Goal: Check status: Check status

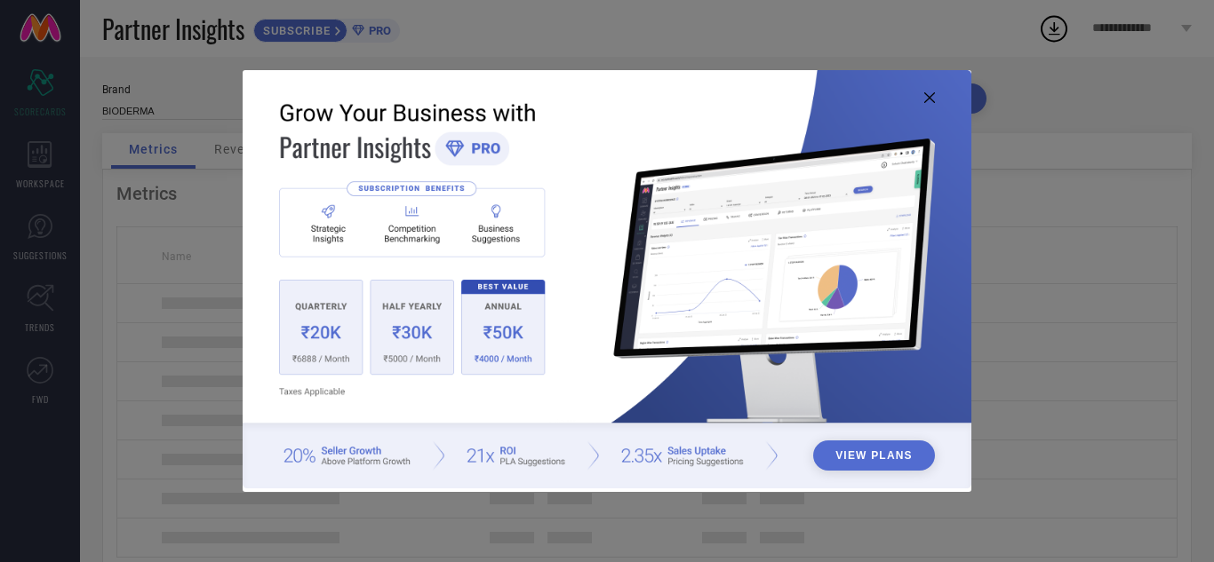
click at [929, 93] on icon at bounding box center [929, 97] width 11 height 11
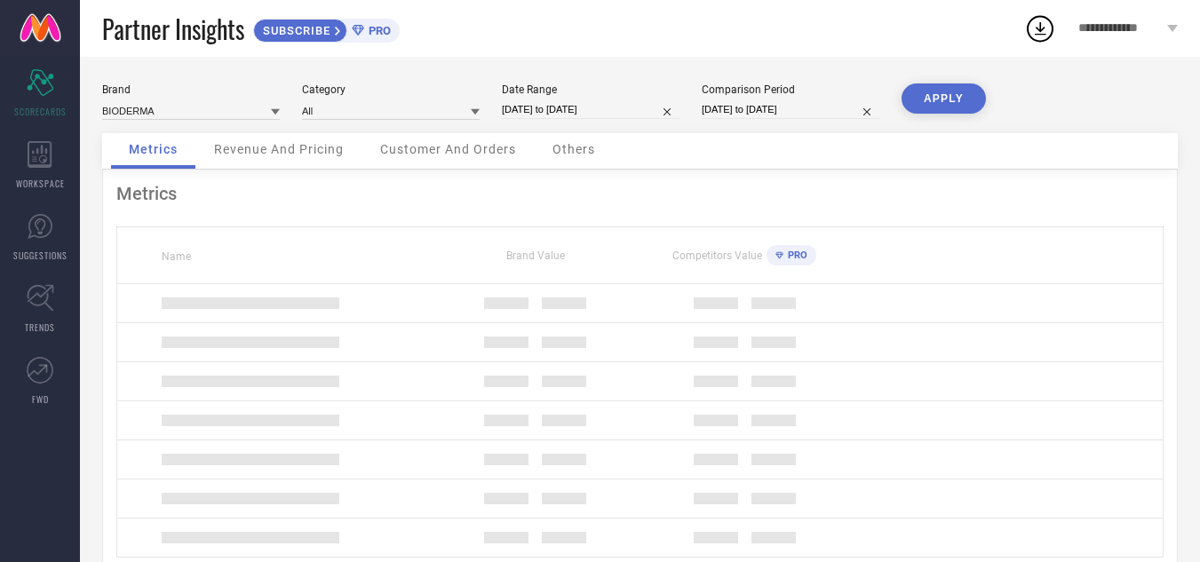
click at [572, 112] on input "[DATE] to [DATE]" at bounding box center [591, 109] width 178 height 19
select select "6"
select select "2025"
select select "7"
select select "2025"
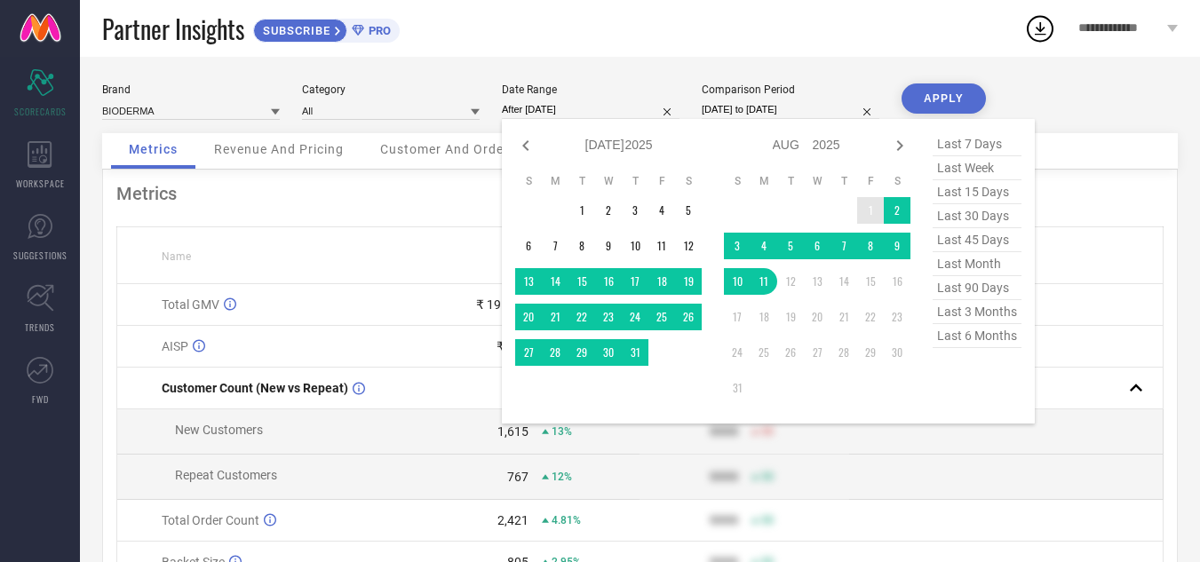
click at [870, 209] on td "1" at bounding box center [870, 210] width 27 height 27
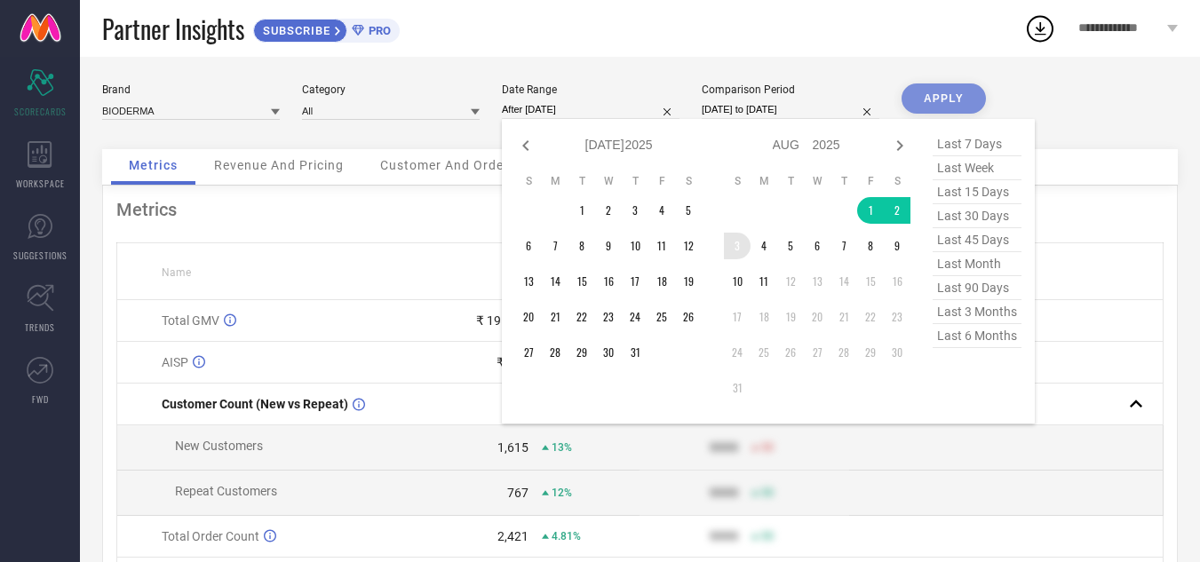
type input "[DATE] to [DATE]"
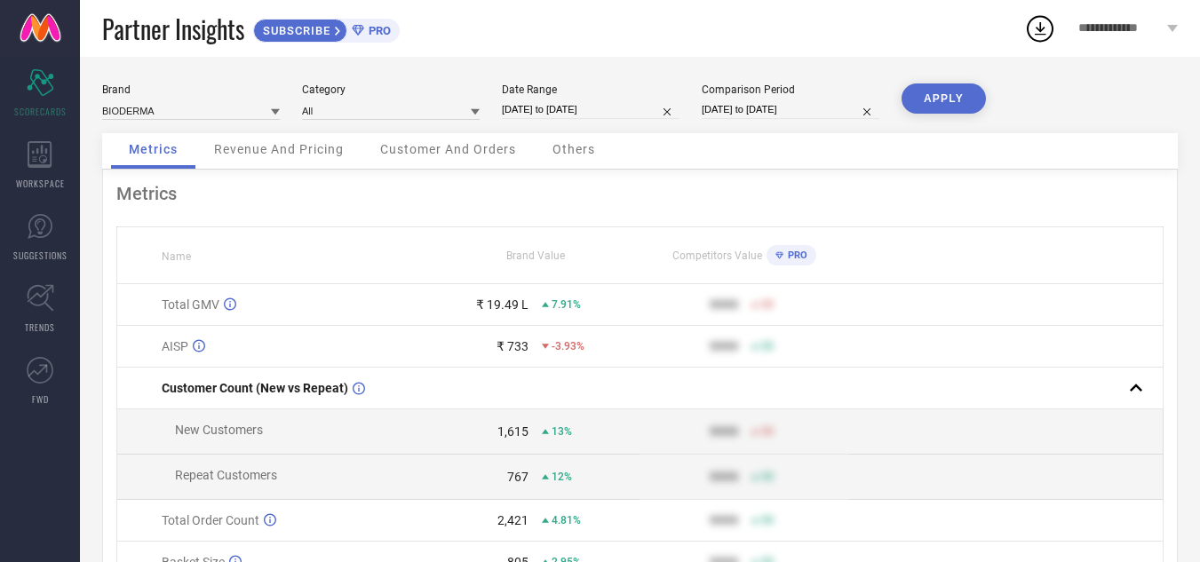
click at [981, 92] on button "APPLY" at bounding box center [944, 99] width 84 height 30
click at [590, 108] on input "[DATE] to [DATE]" at bounding box center [591, 109] width 178 height 19
select select "7"
select select "2025"
select select "8"
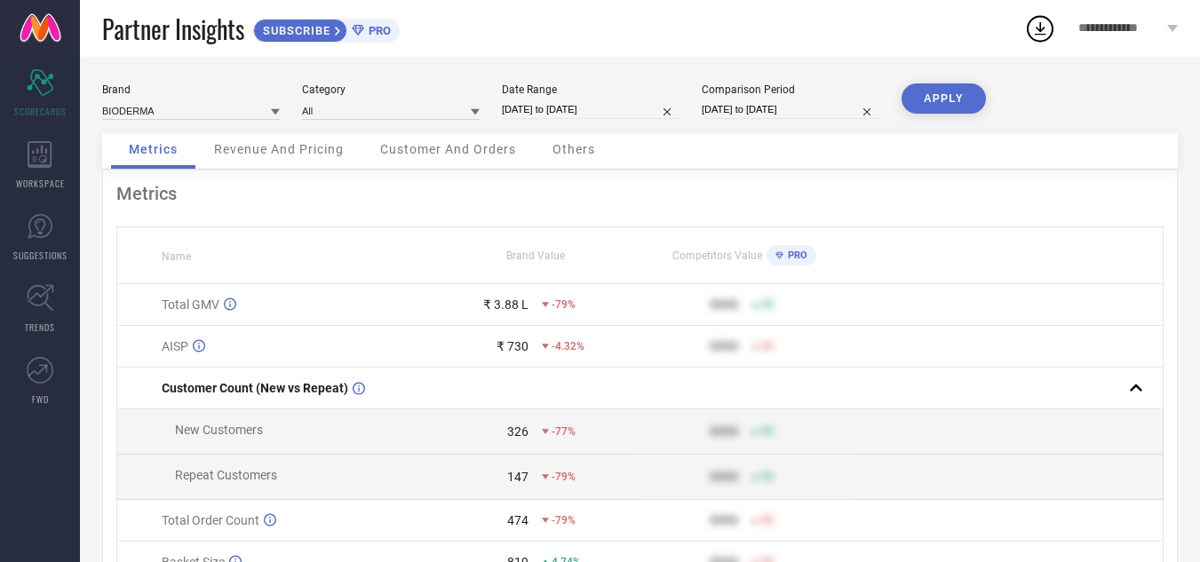
select select "2025"
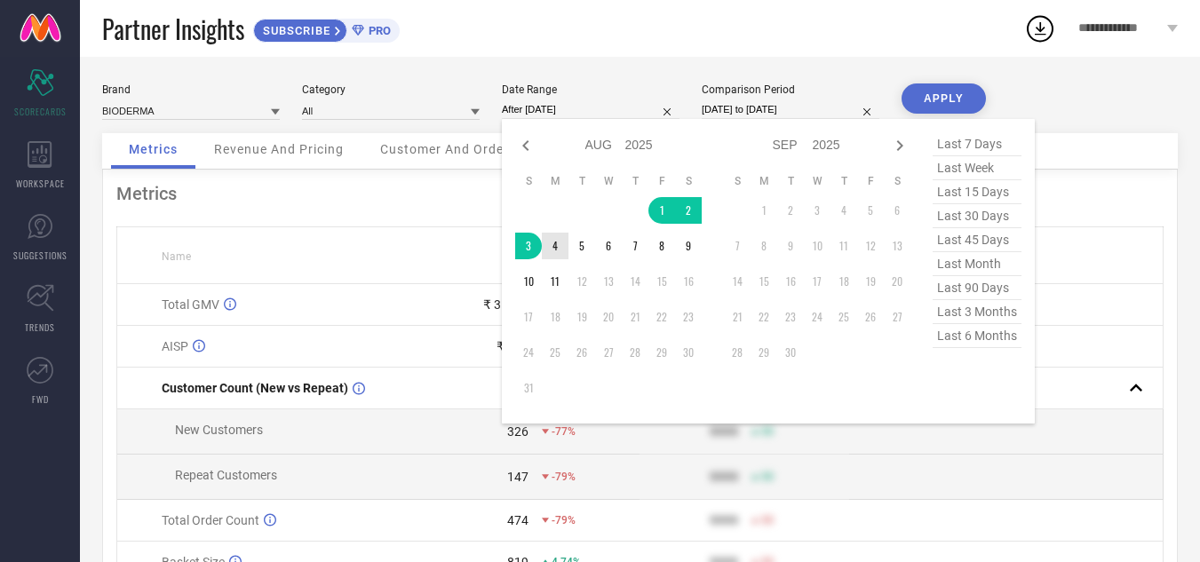
click at [556, 245] on td "4" at bounding box center [555, 246] width 27 height 27
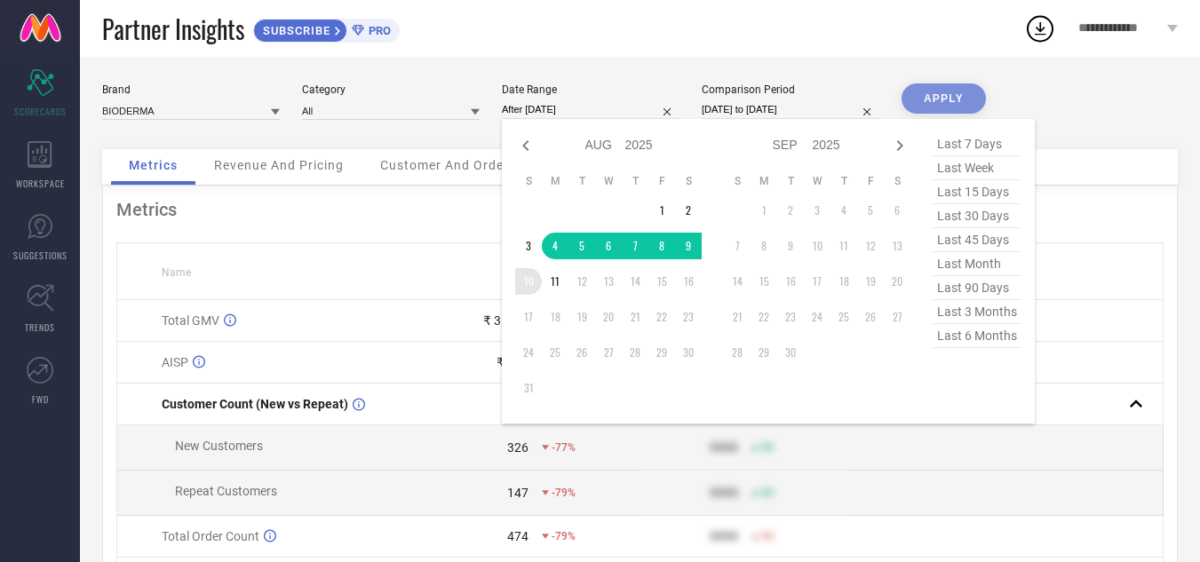
type input "[DATE] to [DATE]"
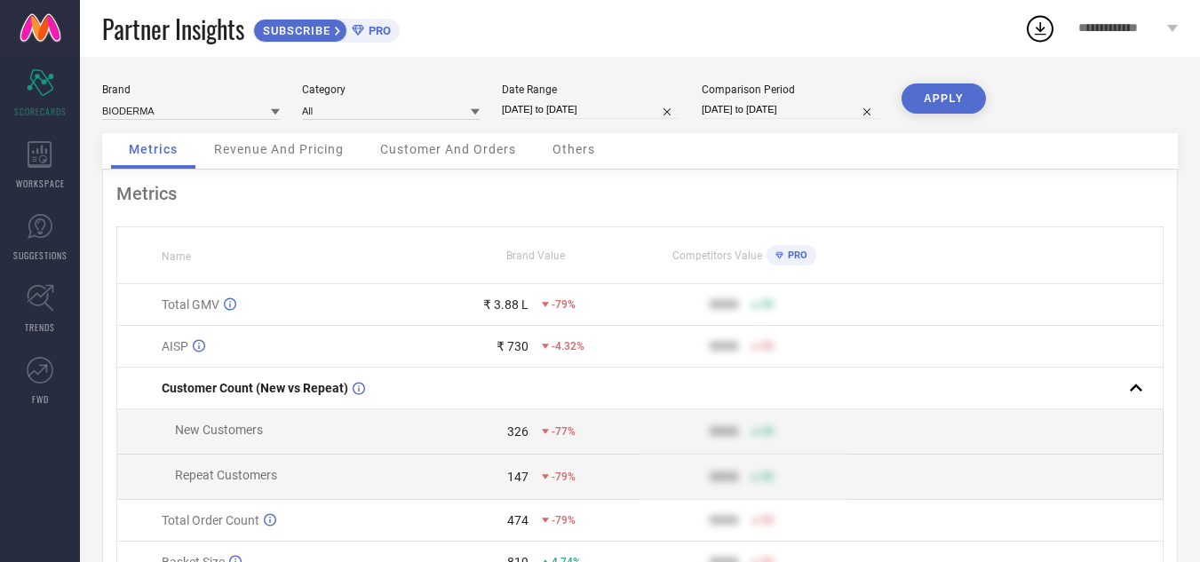
click at [938, 98] on button "APPLY" at bounding box center [944, 99] width 84 height 30
click at [628, 110] on input "[DATE] to [DATE]" at bounding box center [591, 109] width 178 height 19
select select "7"
select select "2025"
select select "8"
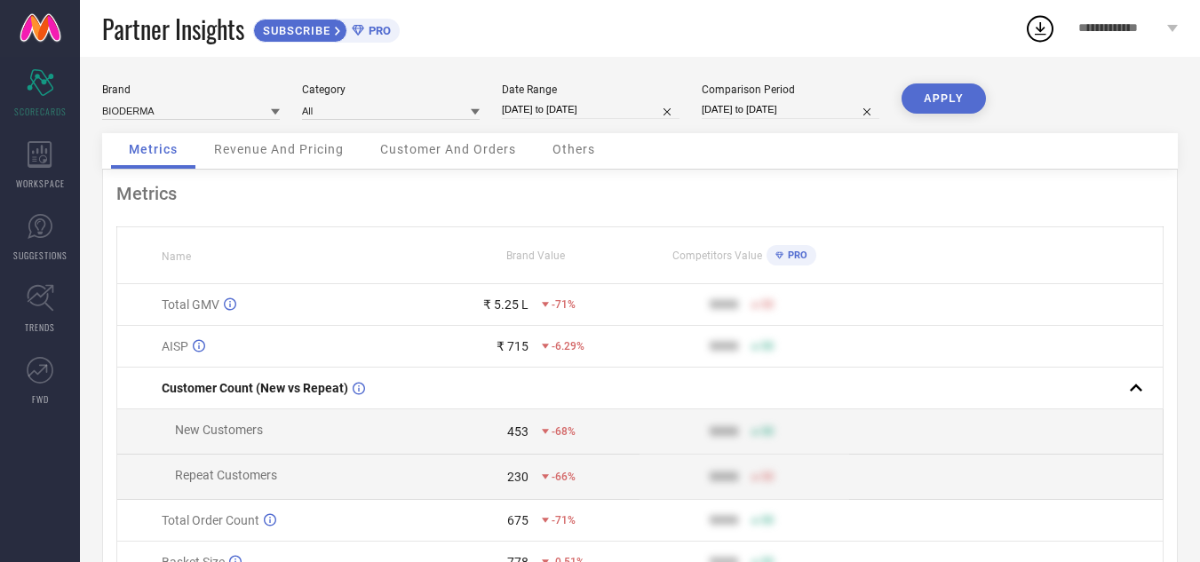
select select "2025"
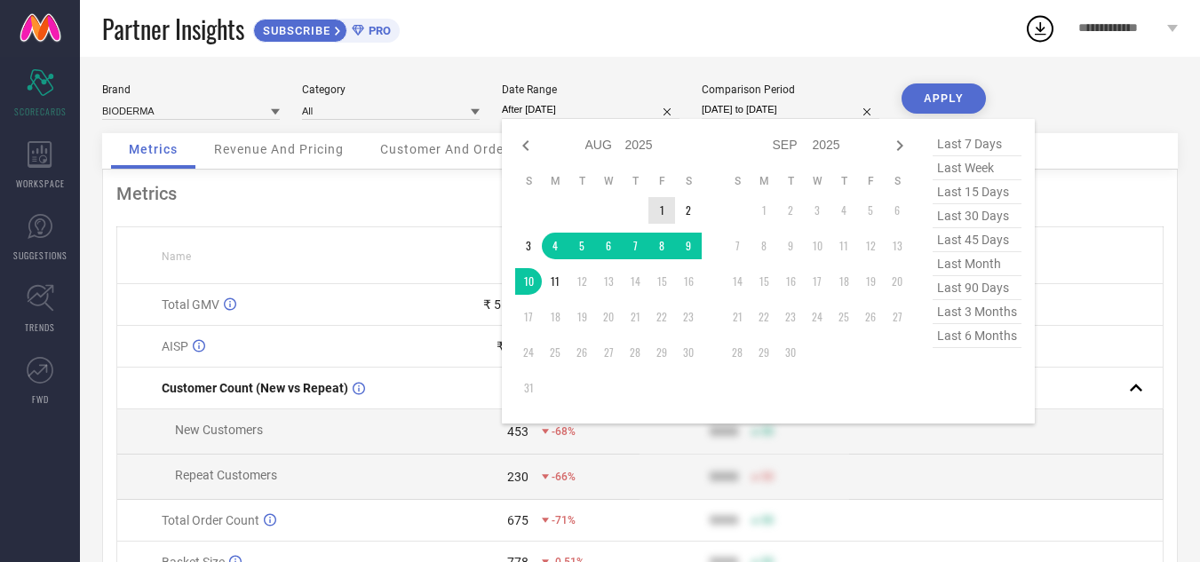
click at [661, 204] on td "1" at bounding box center [662, 210] width 27 height 27
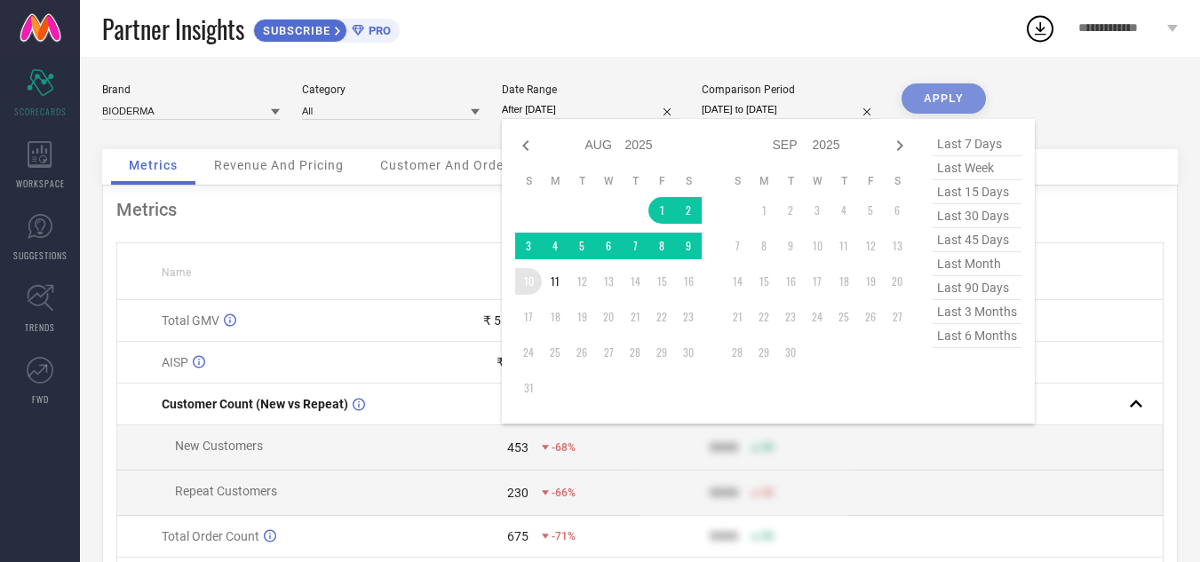
type input "[DATE] to [DATE]"
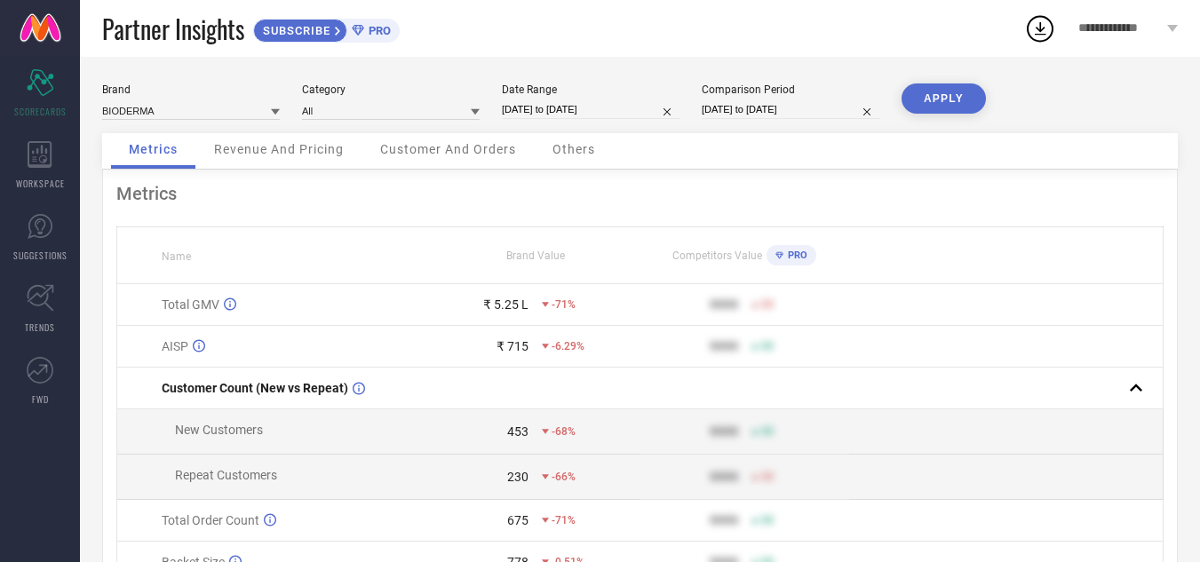
click at [929, 92] on button "APPLY" at bounding box center [944, 99] width 84 height 30
click at [1143, 21] on span "**********" at bounding box center [1121, 28] width 84 height 15
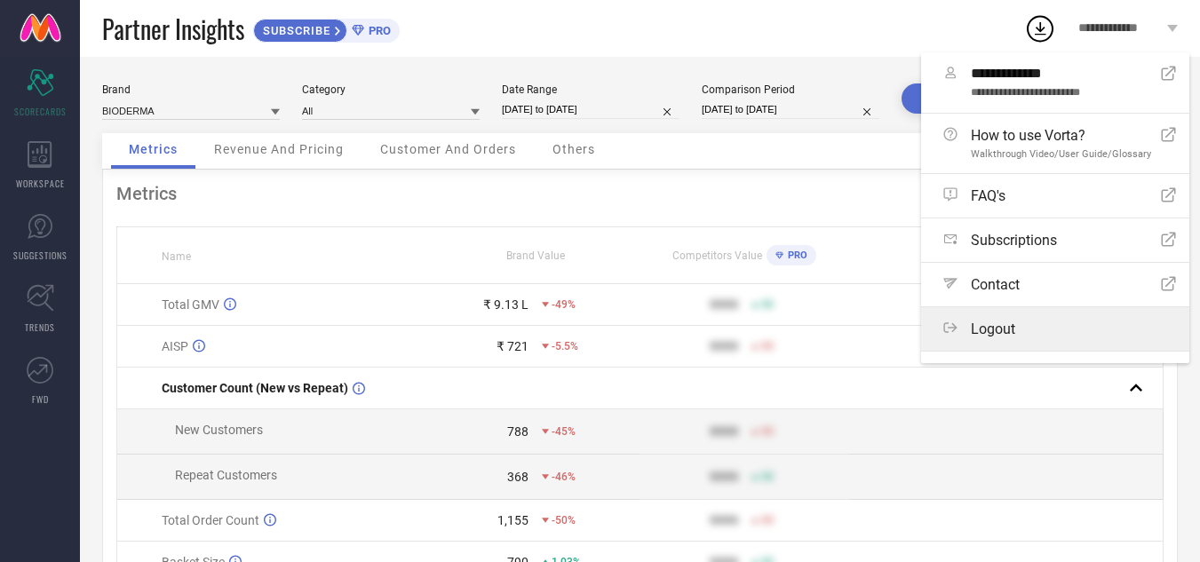
click at [985, 331] on span "Logout" at bounding box center [993, 329] width 44 height 17
click at [0, 0] on button "Logout" at bounding box center [0, 0] width 0 height 0
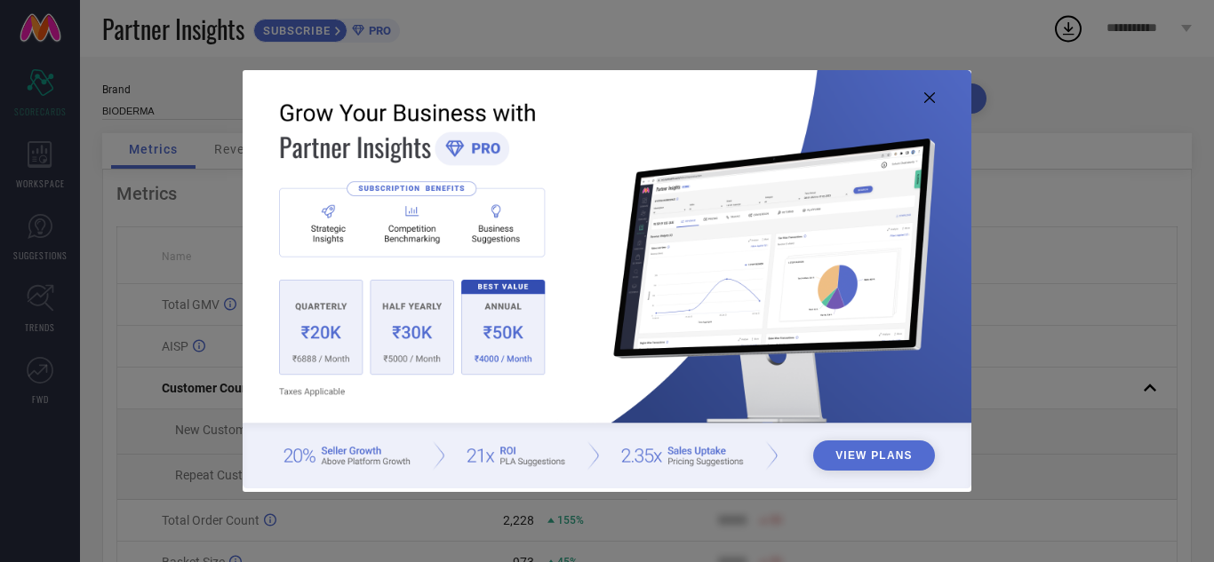
click at [930, 96] on icon at bounding box center [929, 97] width 11 height 11
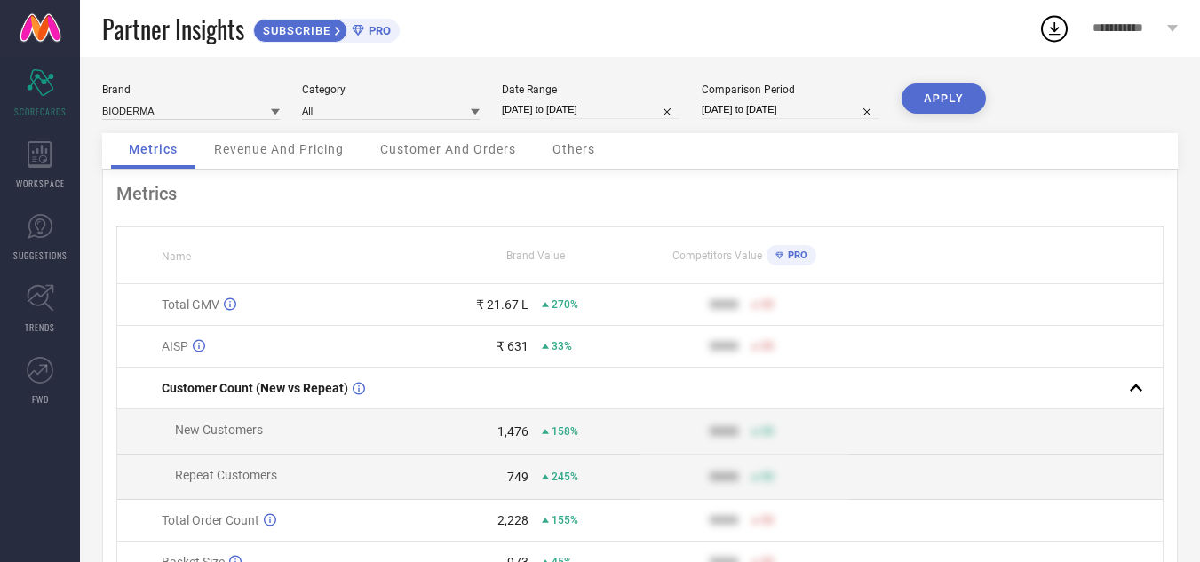
click at [610, 115] on input "[DATE] to [DATE]" at bounding box center [591, 109] width 178 height 19
select select "6"
select select "2025"
select select "7"
select select "2025"
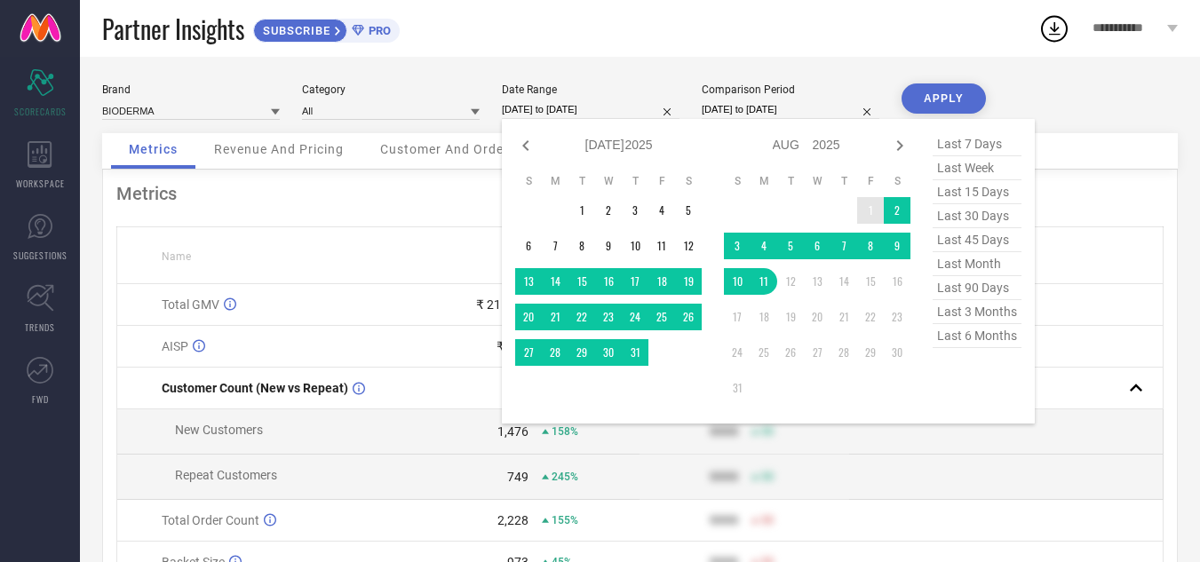
type input "After [DATE]"
click at [867, 205] on td "1" at bounding box center [870, 210] width 27 height 27
